Goal: Navigation & Orientation: Find specific page/section

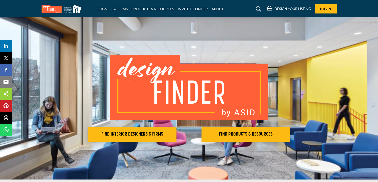
click at [121, 9] on link "DESIGNERS & FIRMS" at bounding box center [111, 9] width 33 height 4
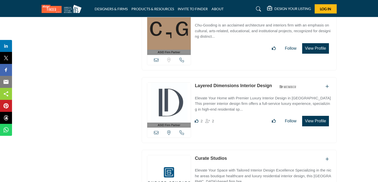
scroll to position [800, 0]
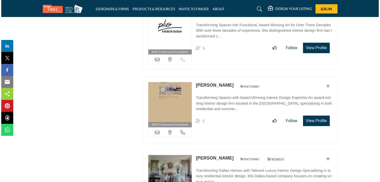
scroll to position [2351, 0]
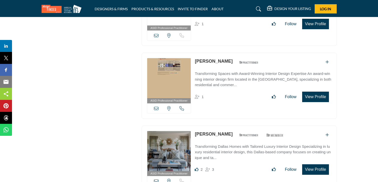
click at [315, 165] on button "View Profile" at bounding box center [315, 170] width 27 height 11
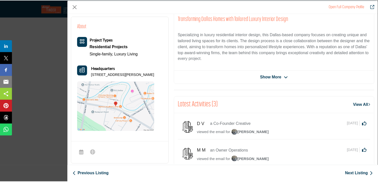
scroll to position [120, 0]
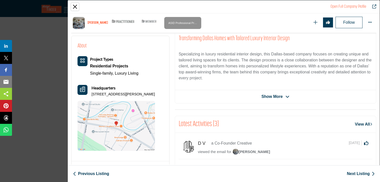
click at [78, 8] on button "Close" at bounding box center [75, 7] width 8 height 8
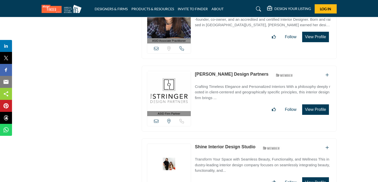
scroll to position [14305, 0]
